Goal: Transaction & Acquisition: Purchase product/service

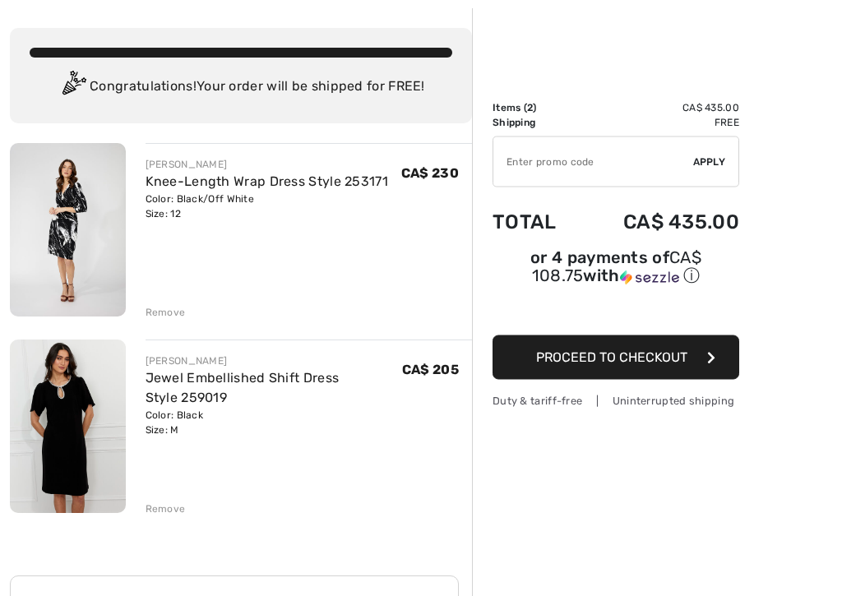
scroll to position [72, 0]
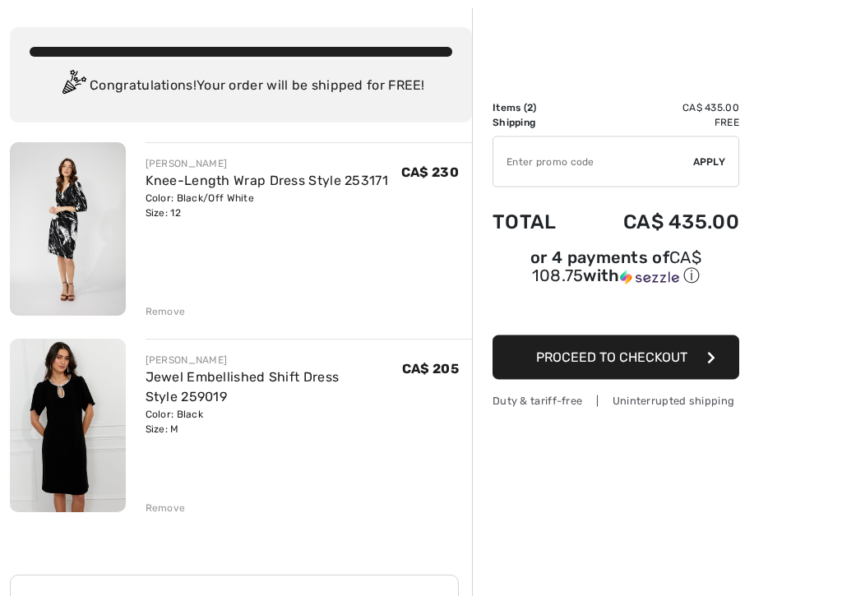
click at [163, 506] on div "Remove" at bounding box center [165, 508] width 40 height 15
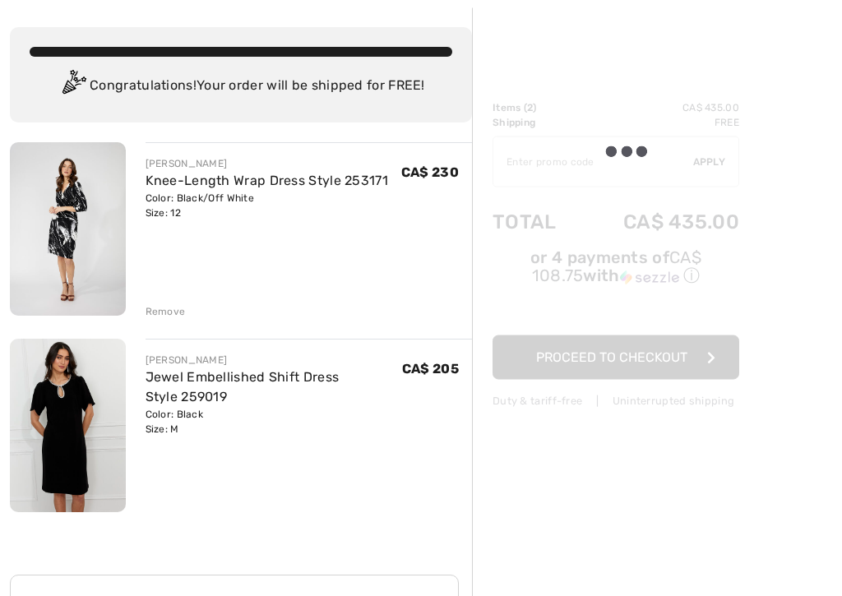
scroll to position [73, 0]
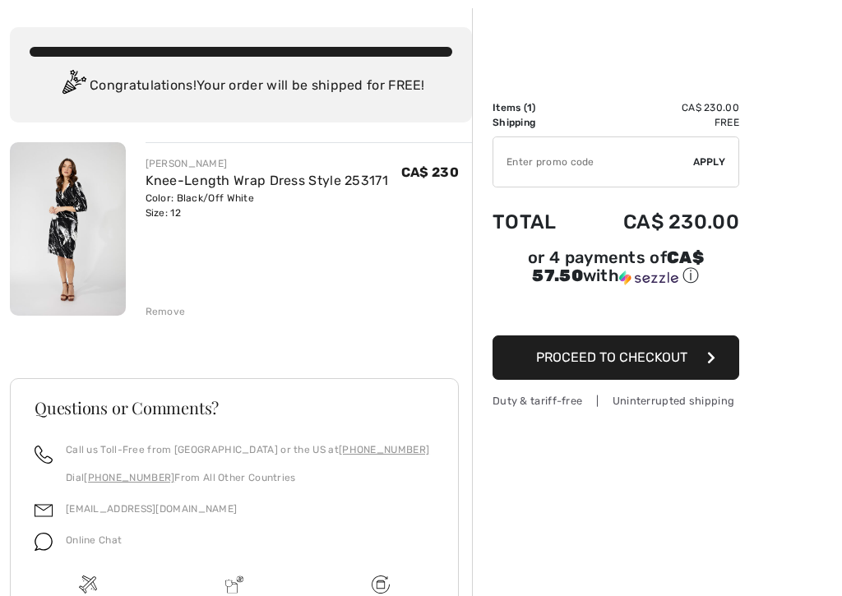
click at [122, 173] on img at bounding box center [68, 228] width 116 height 173
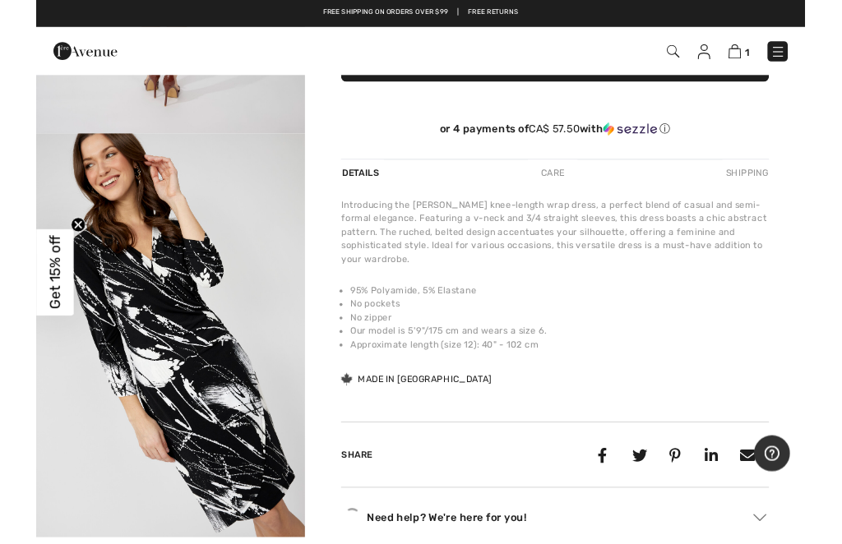
scroll to position [414, 0]
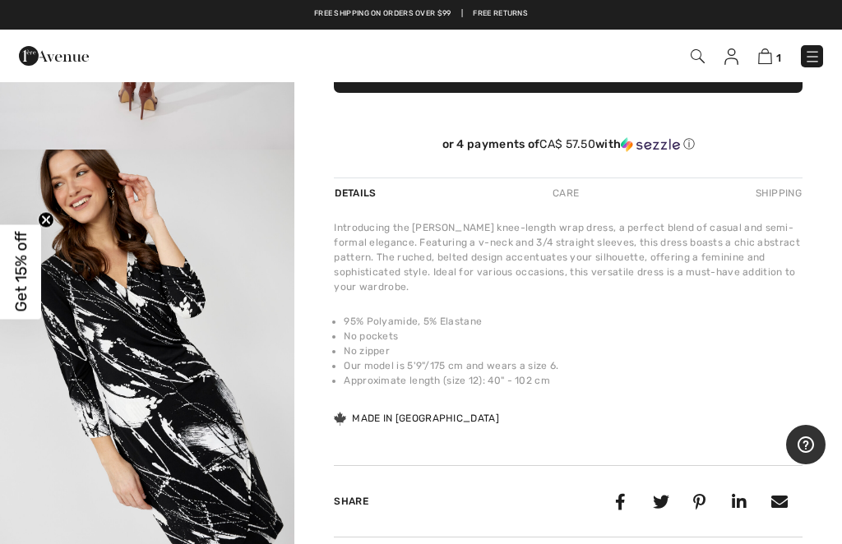
click at [46, 219] on circle "Close teaser" at bounding box center [47, 220] width 16 height 16
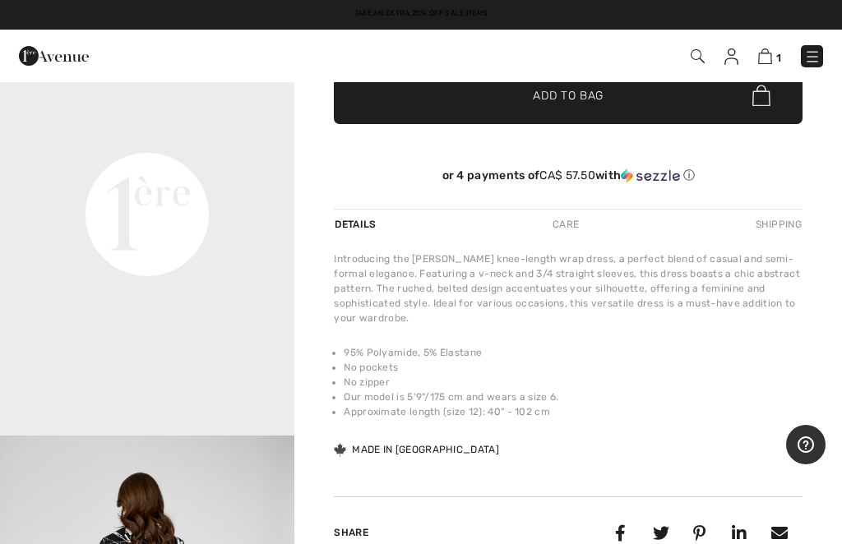
scroll to position [587, 0]
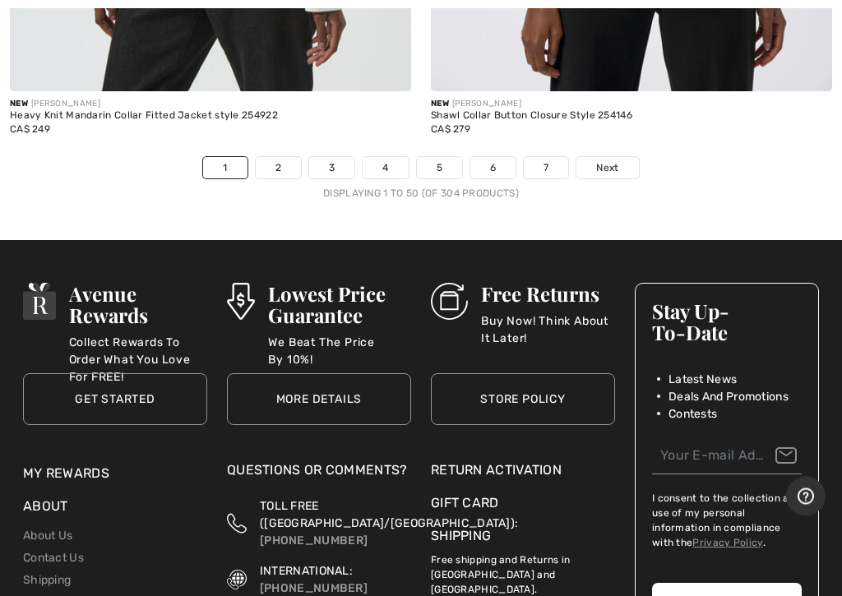
scroll to position [17791, 0]
click at [280, 157] on link "2" at bounding box center [278, 167] width 45 height 21
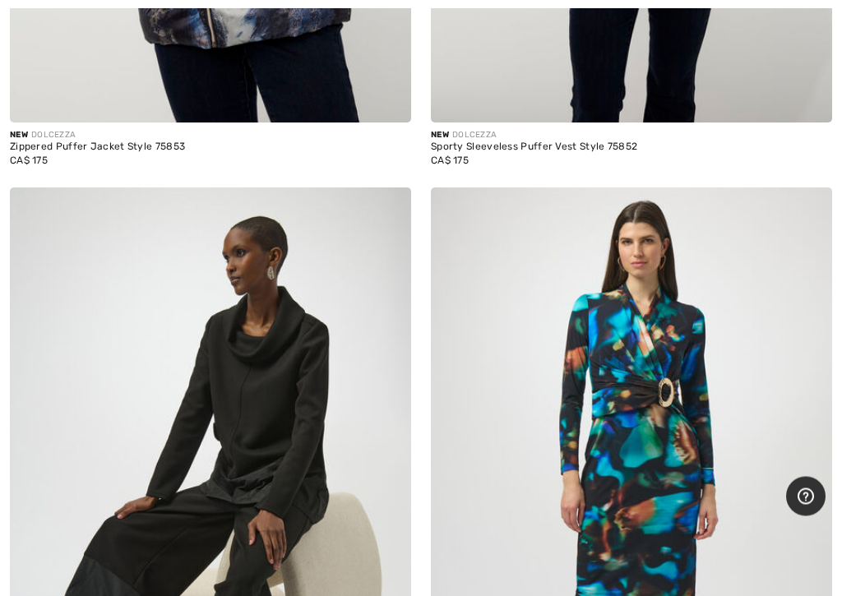
scroll to position [14320, 0]
